Goal: Task Accomplishment & Management: Manage account settings

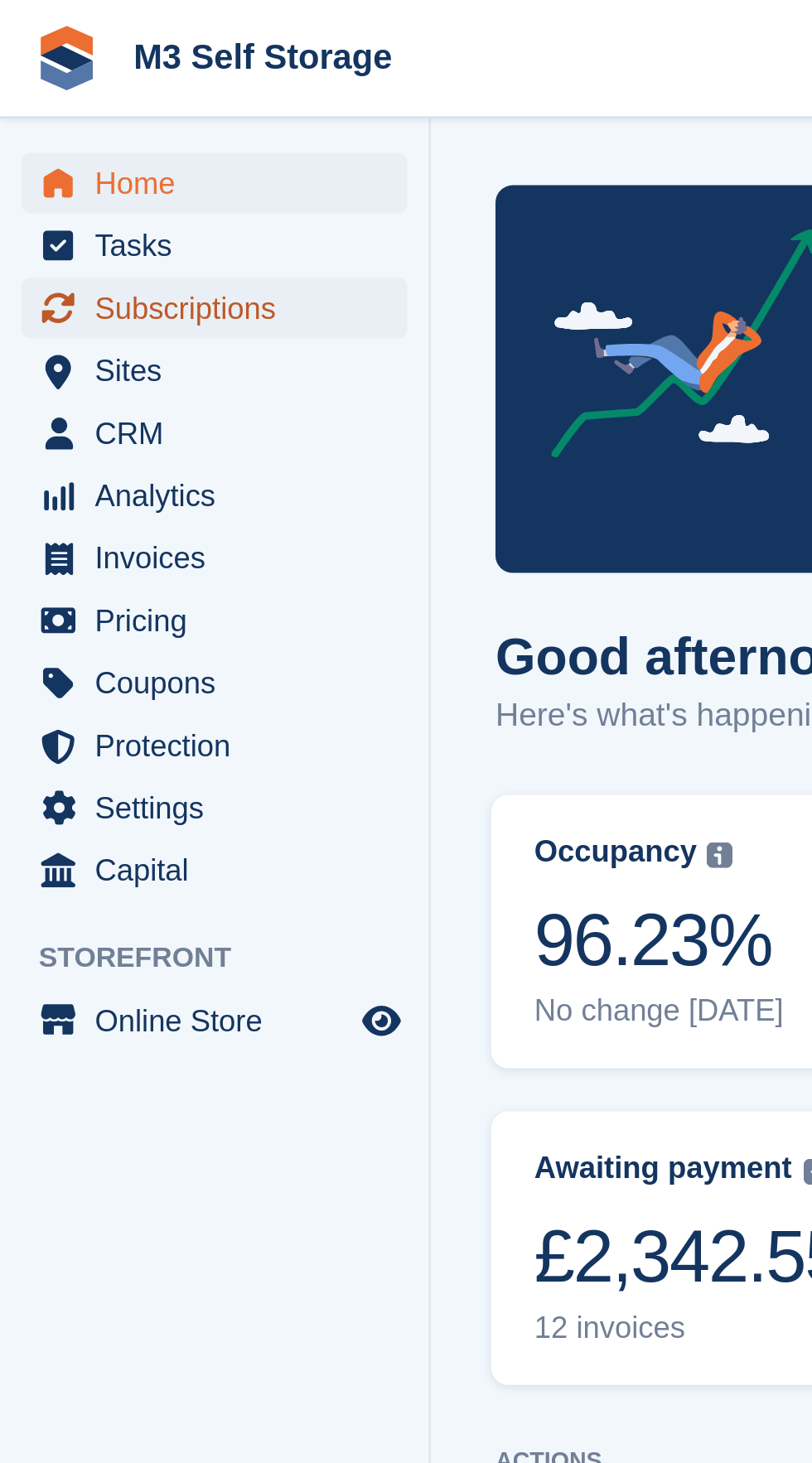
click at [121, 121] on span "Subscriptions" at bounding box center [85, 118] width 99 height 23
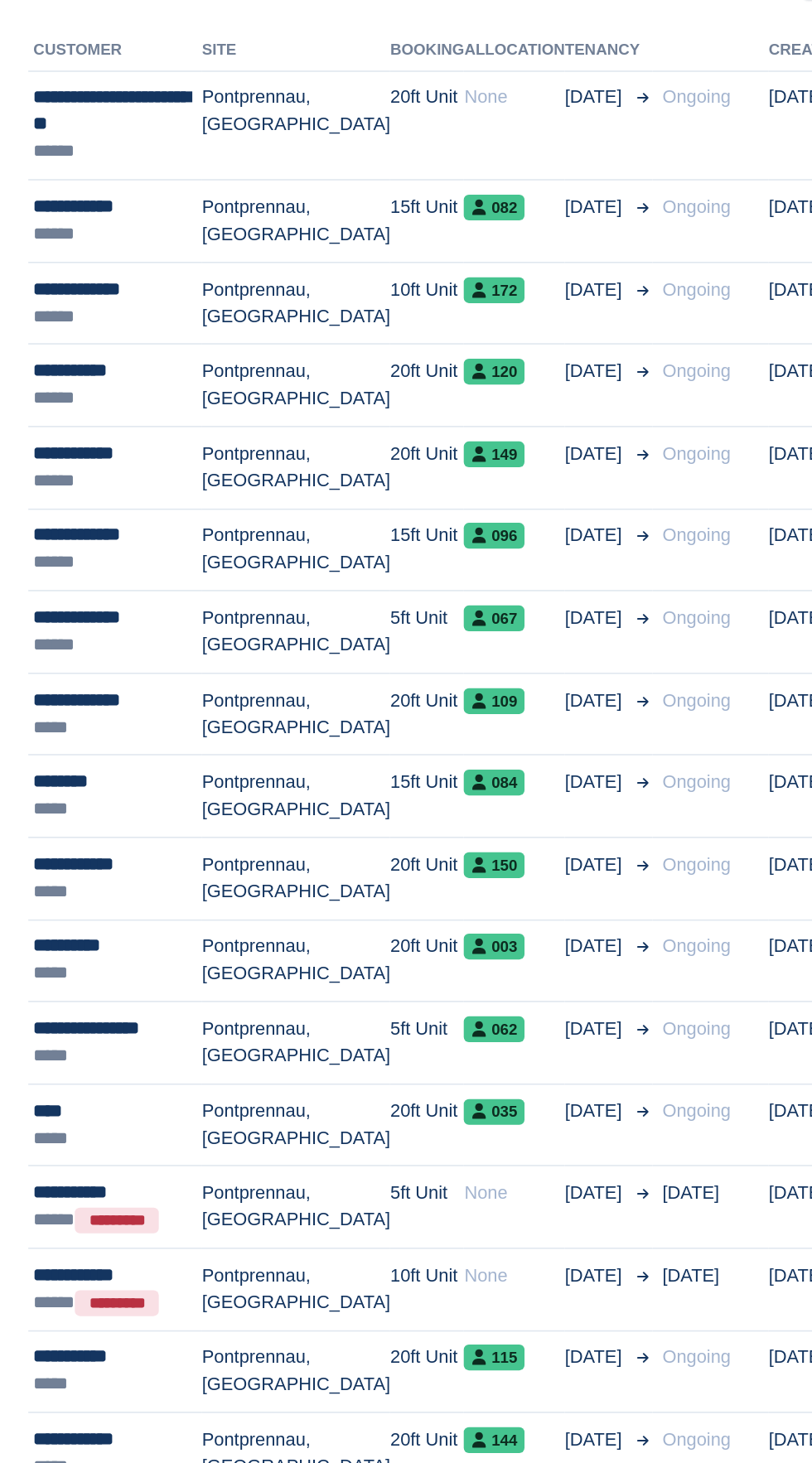
scroll to position [102, 0]
